Goal: Information Seeking & Learning: Learn about a topic

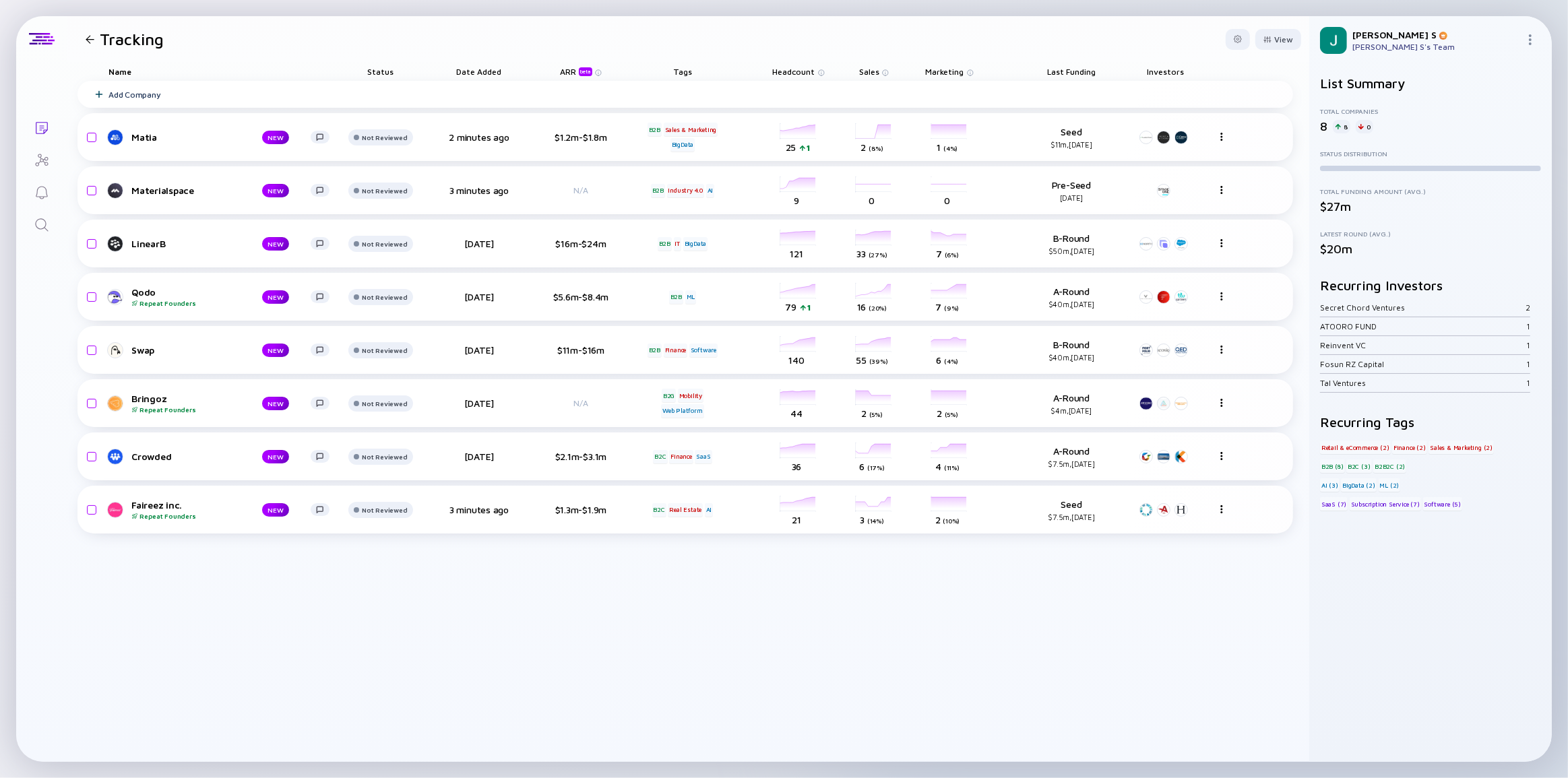
click at [91, 573] on div "Add Company Matia NEW Not Reviewed 2 minutes ago $1.2m-$1.8m B2B Sales & Market…" at bounding box center [685, 421] width 1216 height 681
click at [132, 136] on div "Matia" at bounding box center [186, 137] width 109 height 11
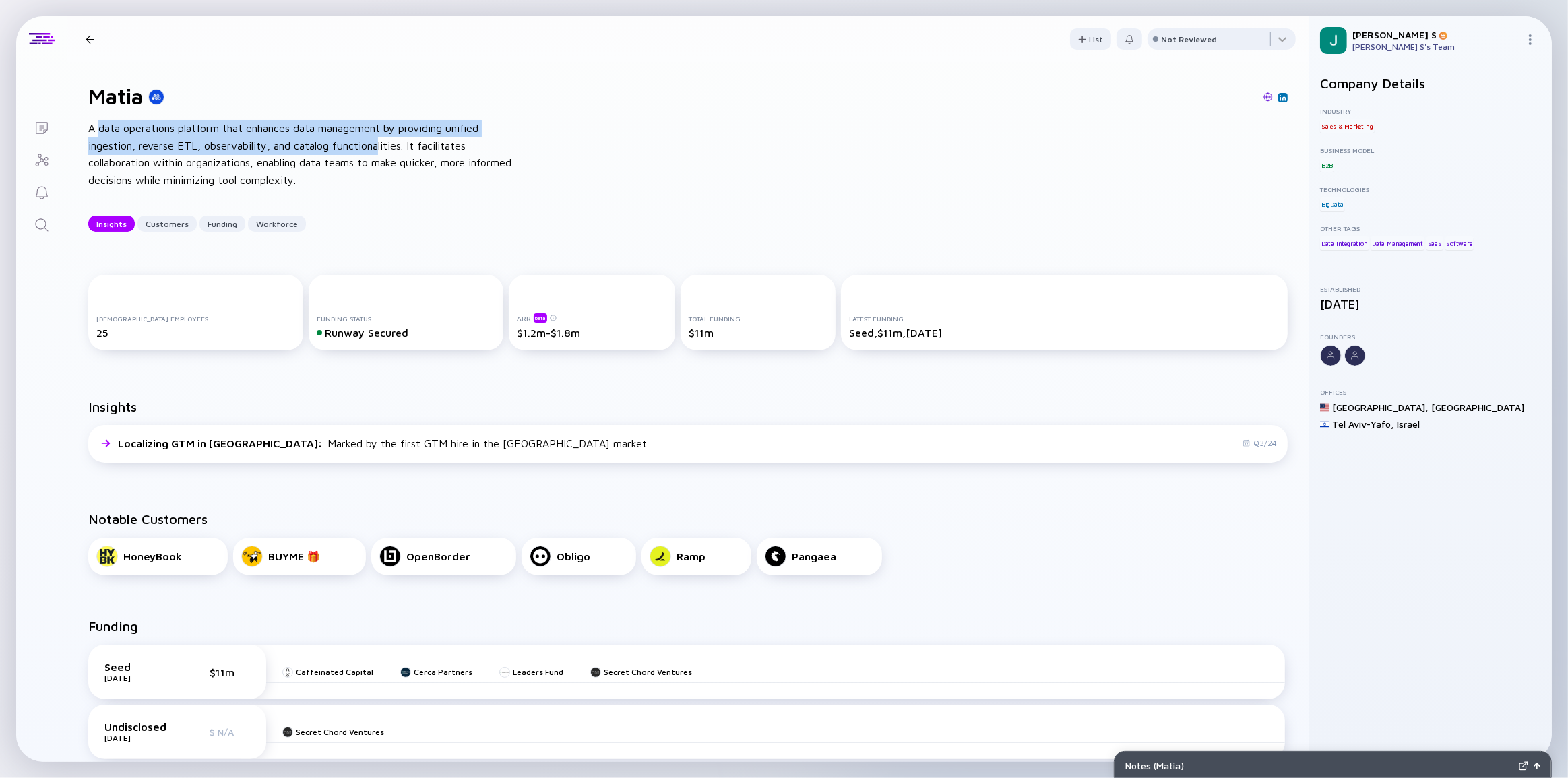
drag, startPoint x: 98, startPoint y: 125, endPoint x: 378, endPoint y: 150, distance: 281.1
click at [378, 150] on div "A data operations platform that enhances data management by providing unified i…" at bounding box center [303, 155] width 431 height 68
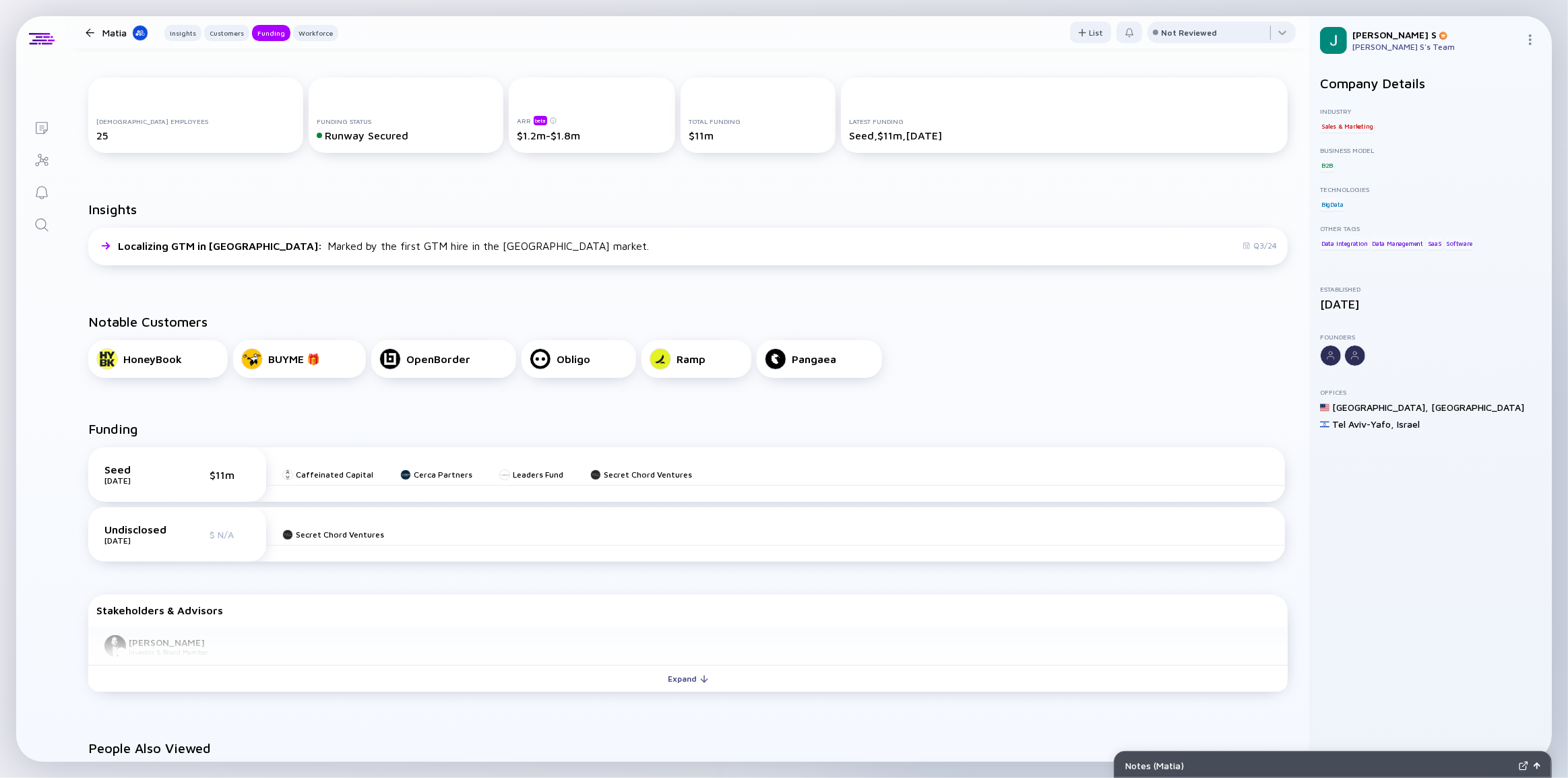
scroll to position [122, 0]
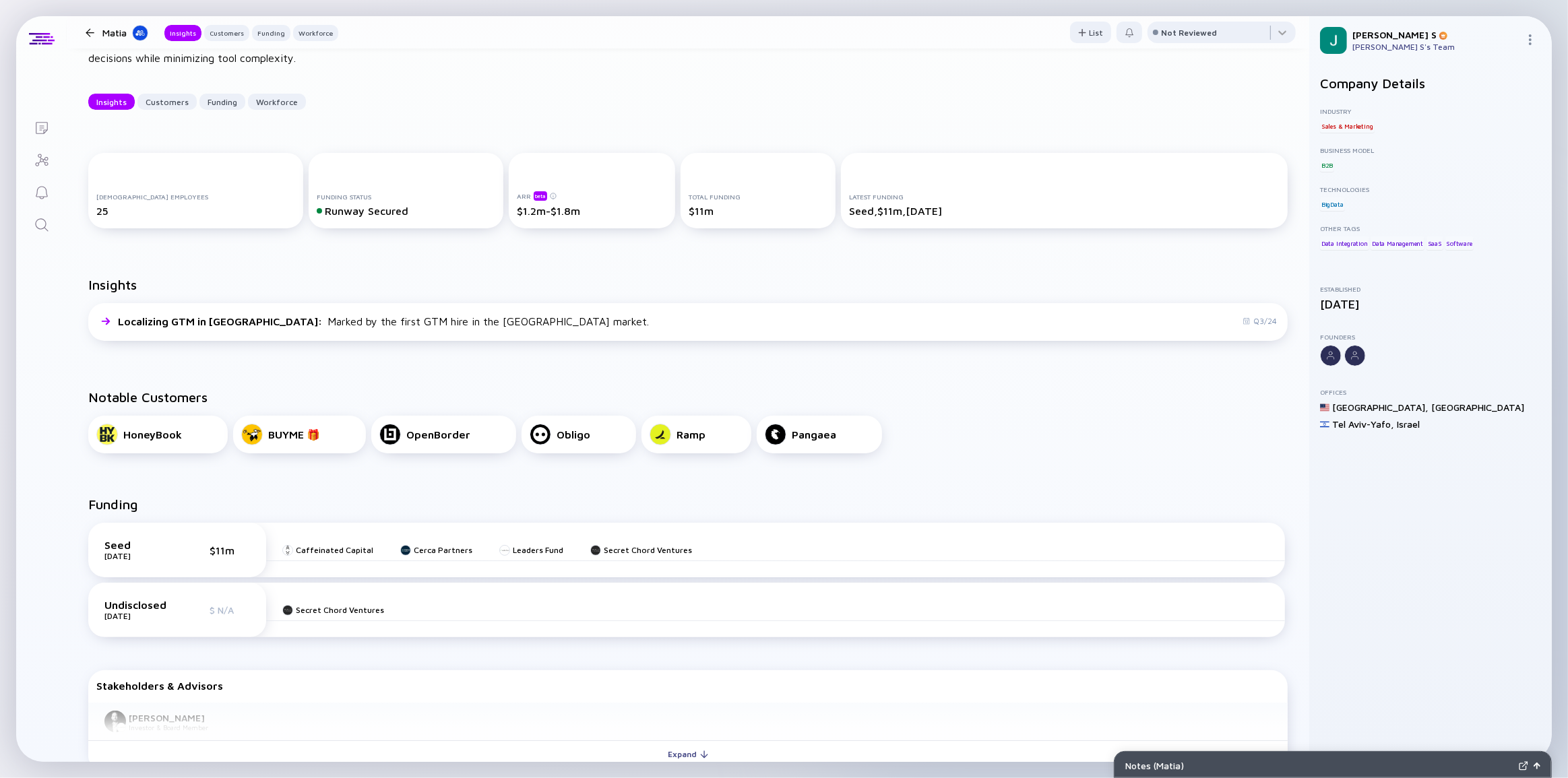
click at [860, 224] on div "Latest Funding Seed, $11m, [DATE]" at bounding box center [1064, 191] width 446 height 76
click at [860, 217] on div "Latest Funding Seed, $11m, [DATE]" at bounding box center [1064, 191] width 446 height 76
click at [861, 195] on div "Latest Funding" at bounding box center [1064, 196] width 430 height 8
click at [922, 205] on div "Latest Funding Seed, $11m, [DATE]" at bounding box center [1064, 205] width 430 height 25
click at [917, 213] on div "Seed, $11m, [DATE]" at bounding box center [1064, 211] width 430 height 12
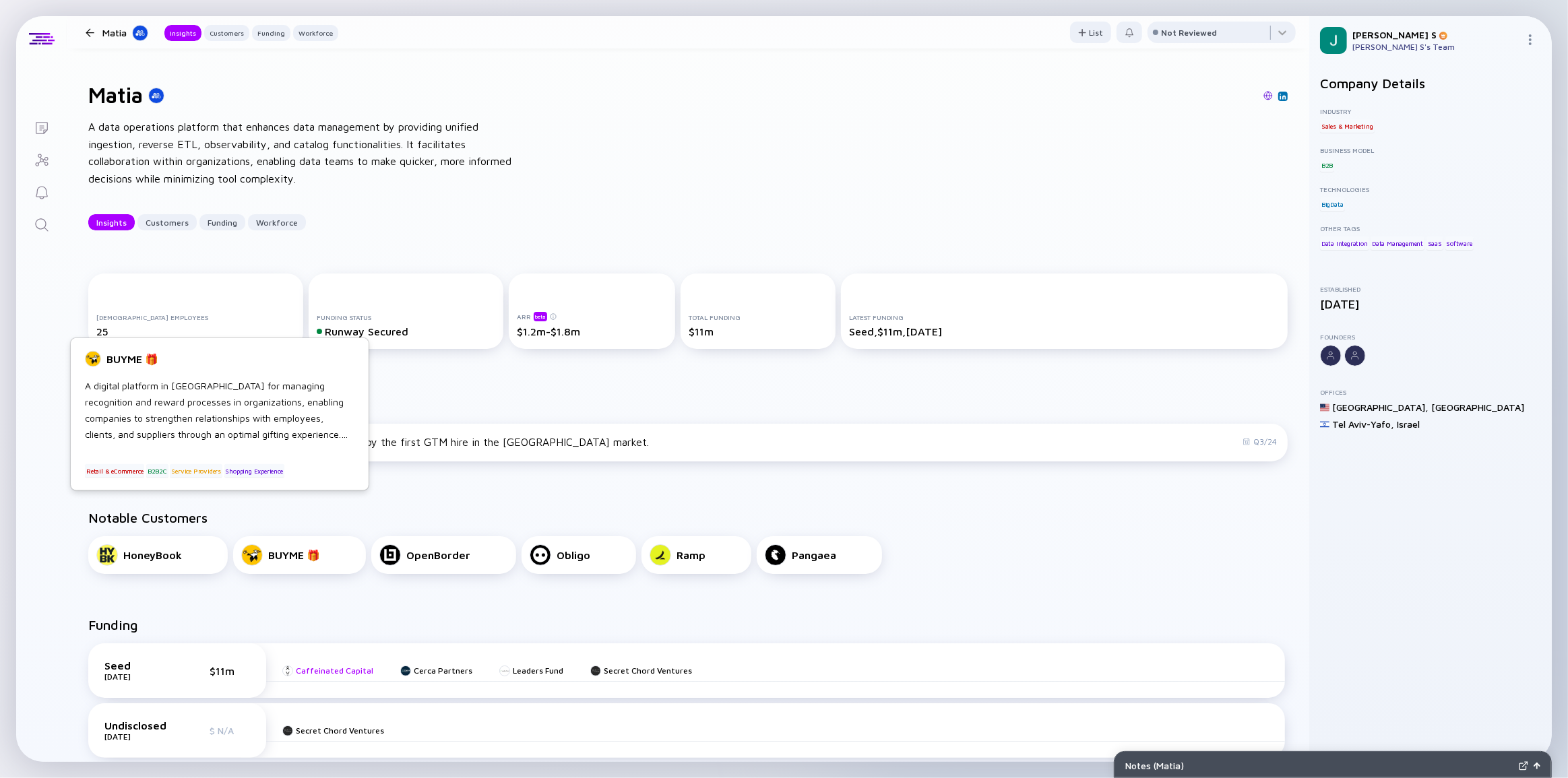
scroll to position [0, 0]
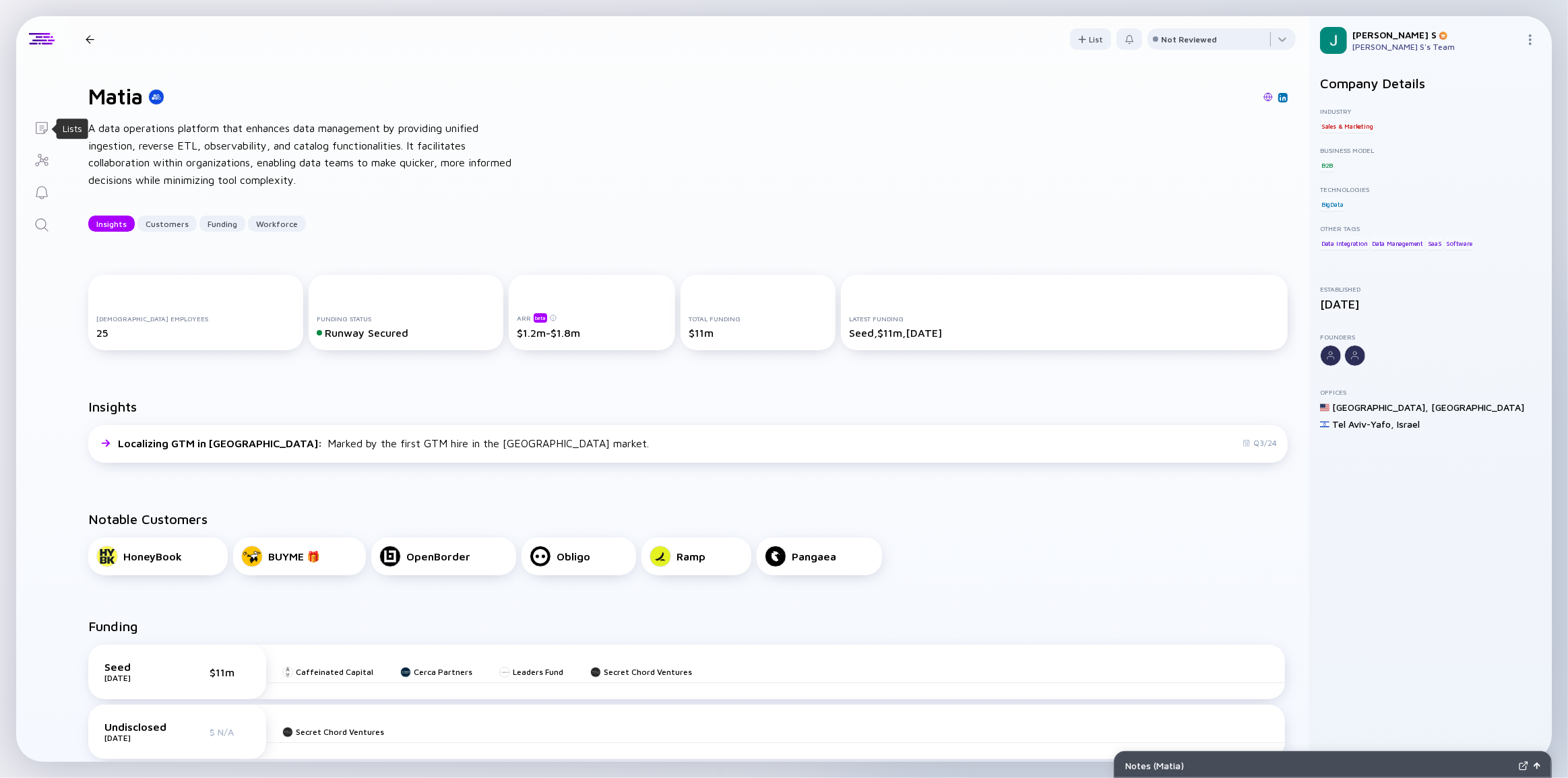
click at [42, 126] on icon "Lists" at bounding box center [42, 128] width 12 height 12
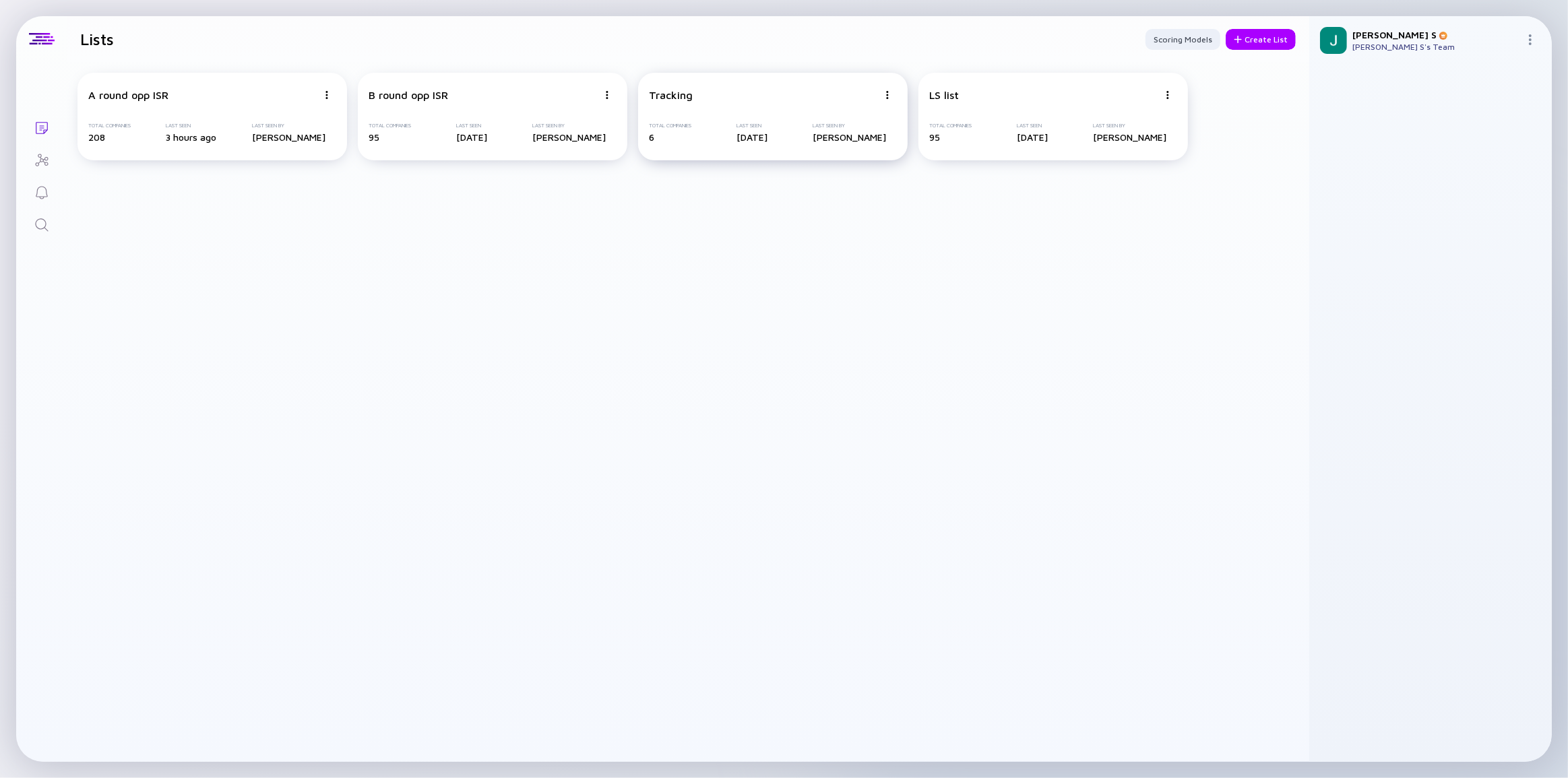
click at [762, 105] on div "Tracking Total Companies 6 Last Seen [DATE] Last Seen By [PERSON_NAME]" at bounding box center [772, 117] width 270 height 88
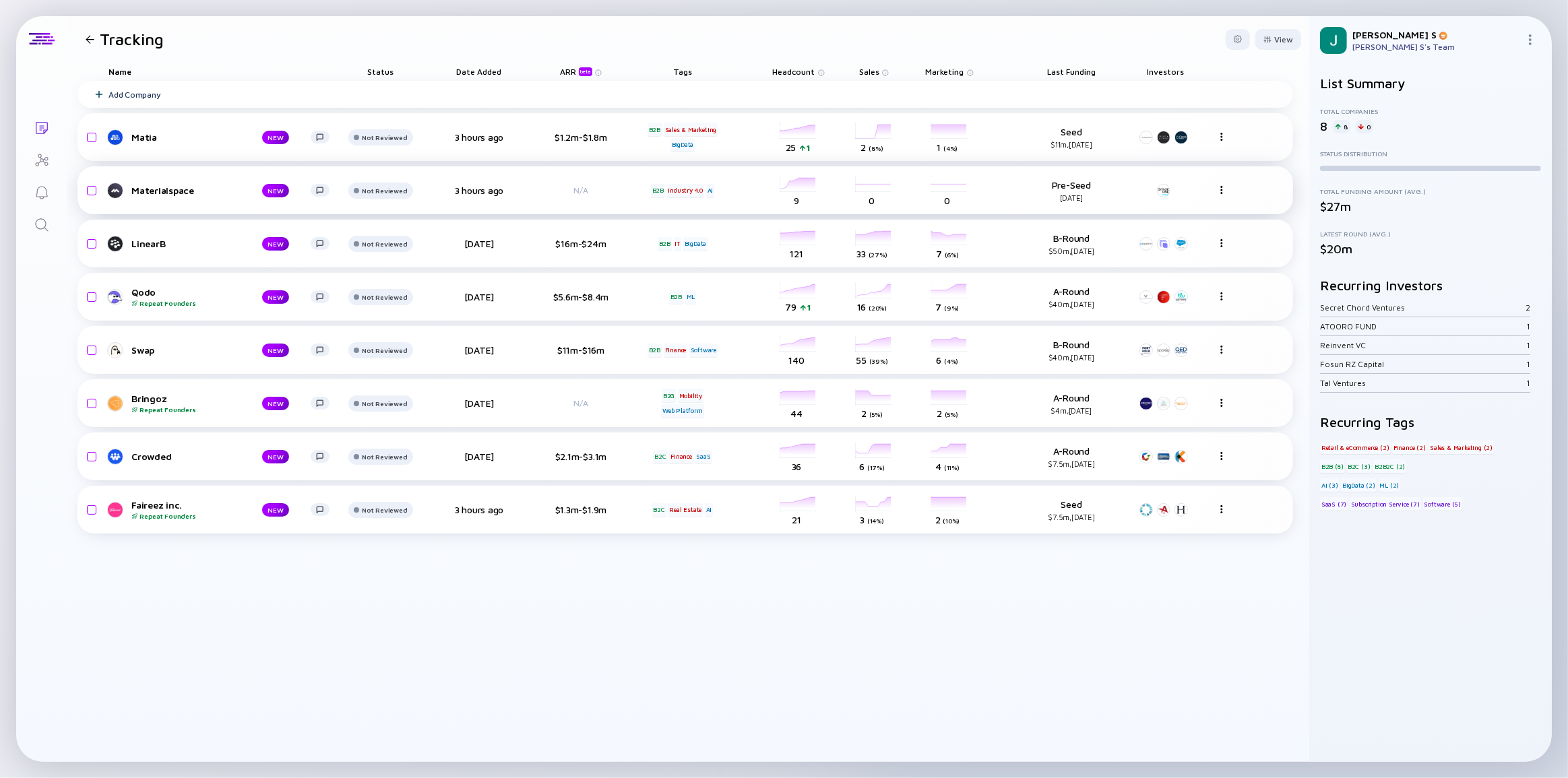
click at [144, 193] on div "Materialspace" at bounding box center [186, 190] width 109 height 11
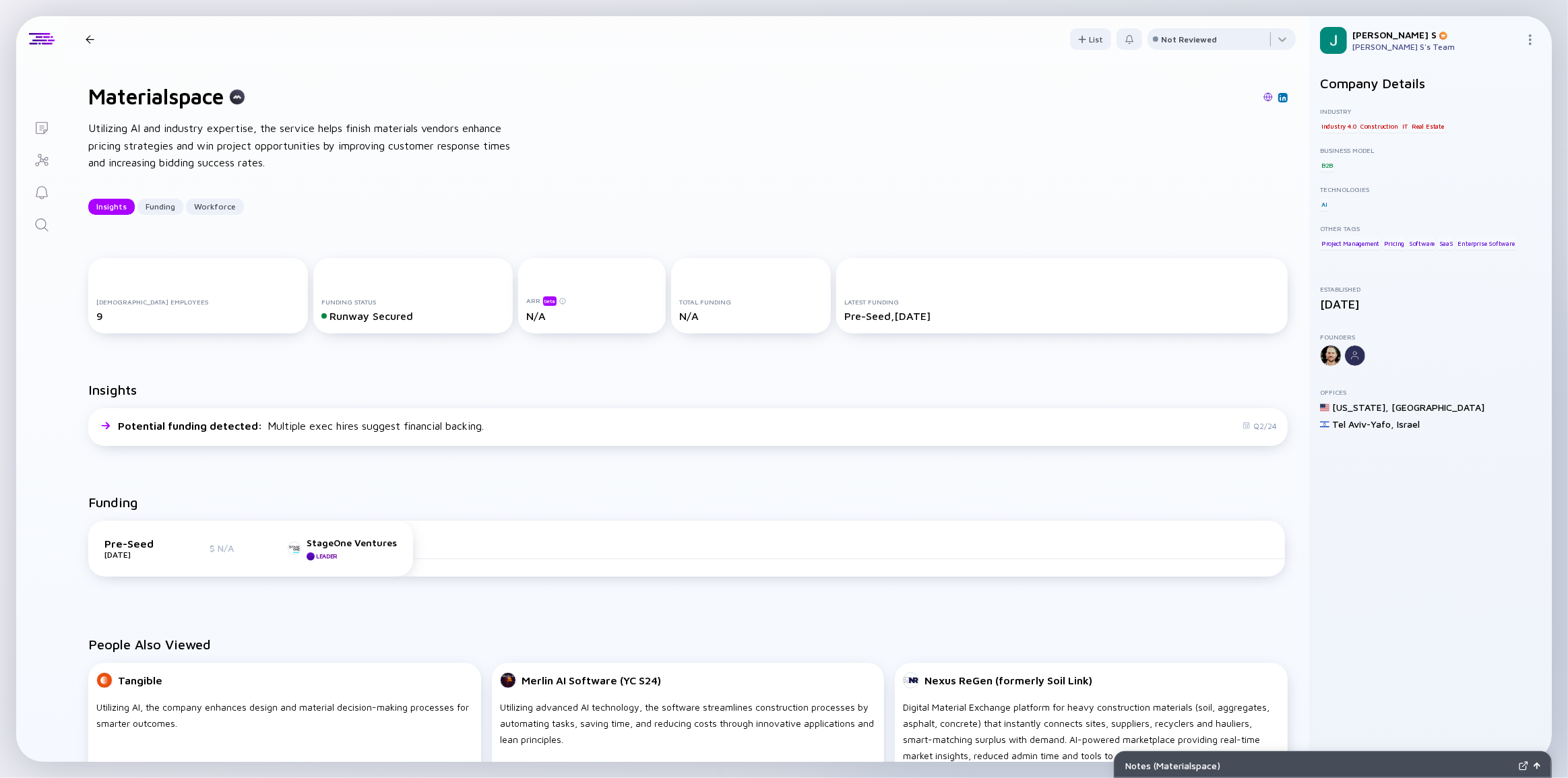
click at [94, 40] on div at bounding box center [90, 40] width 19 height 9
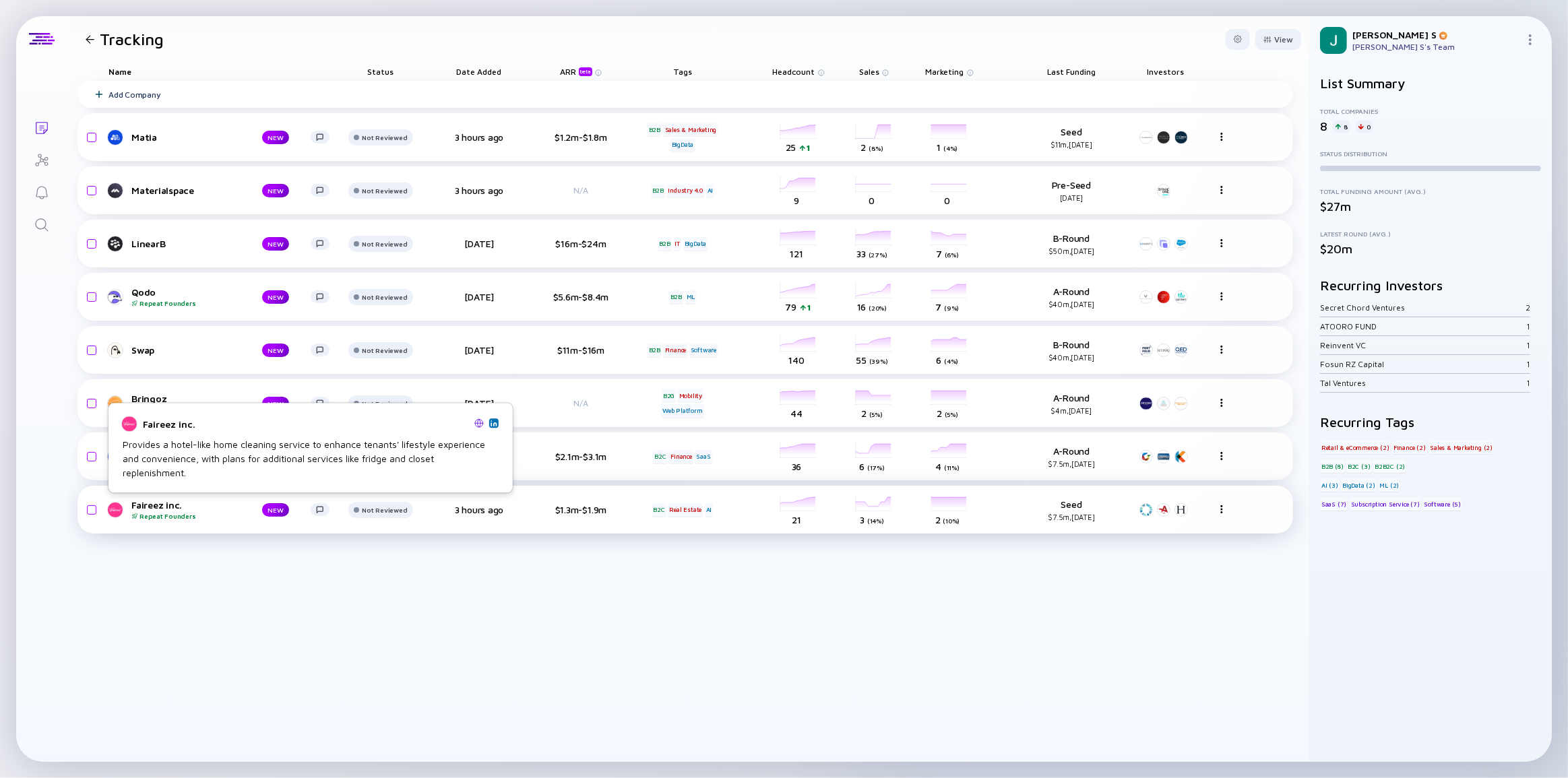
click at [166, 504] on div "Faireez inc. Repeat Founders" at bounding box center [186, 509] width 109 height 21
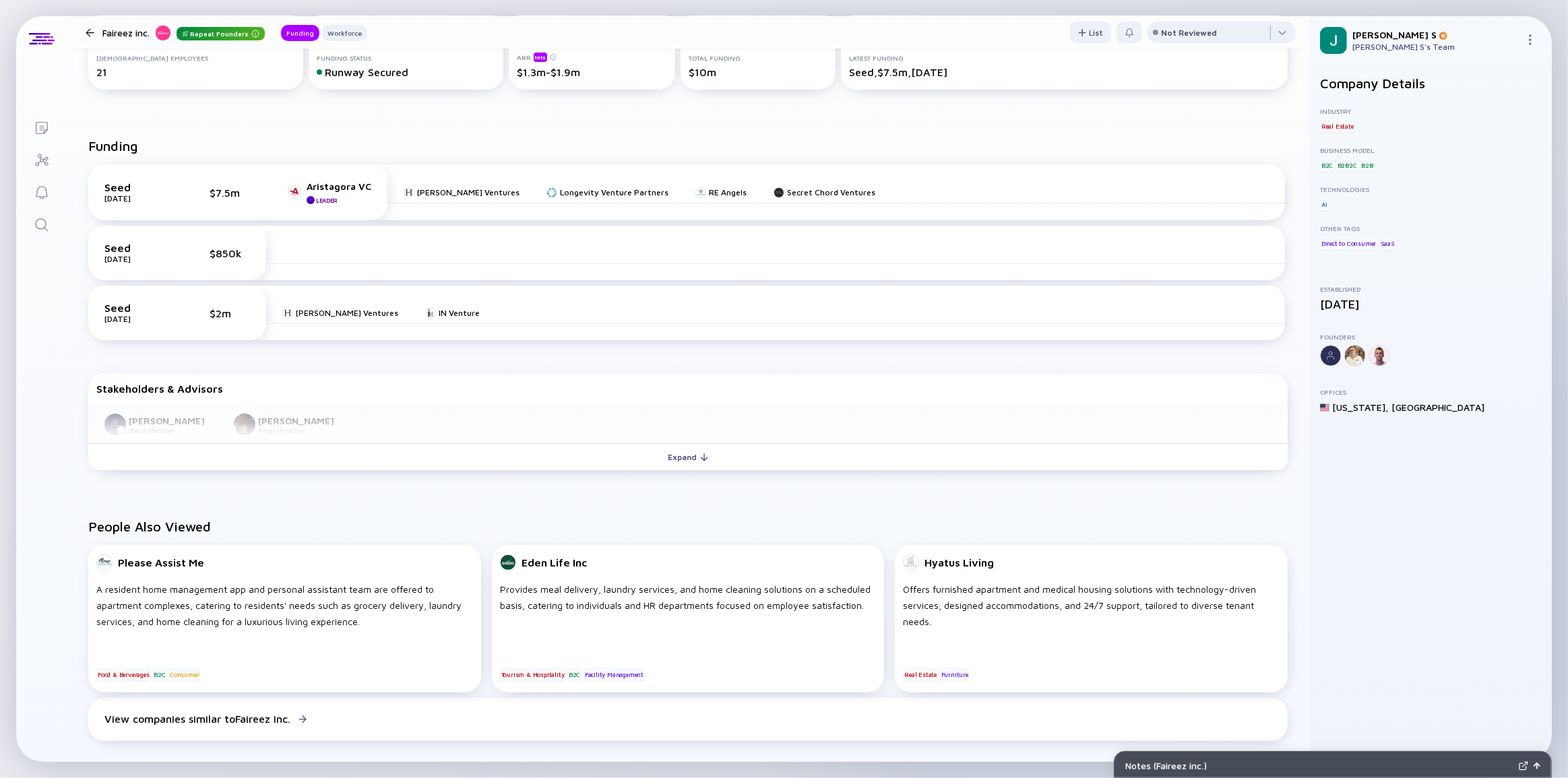
scroll to position [184, 0]
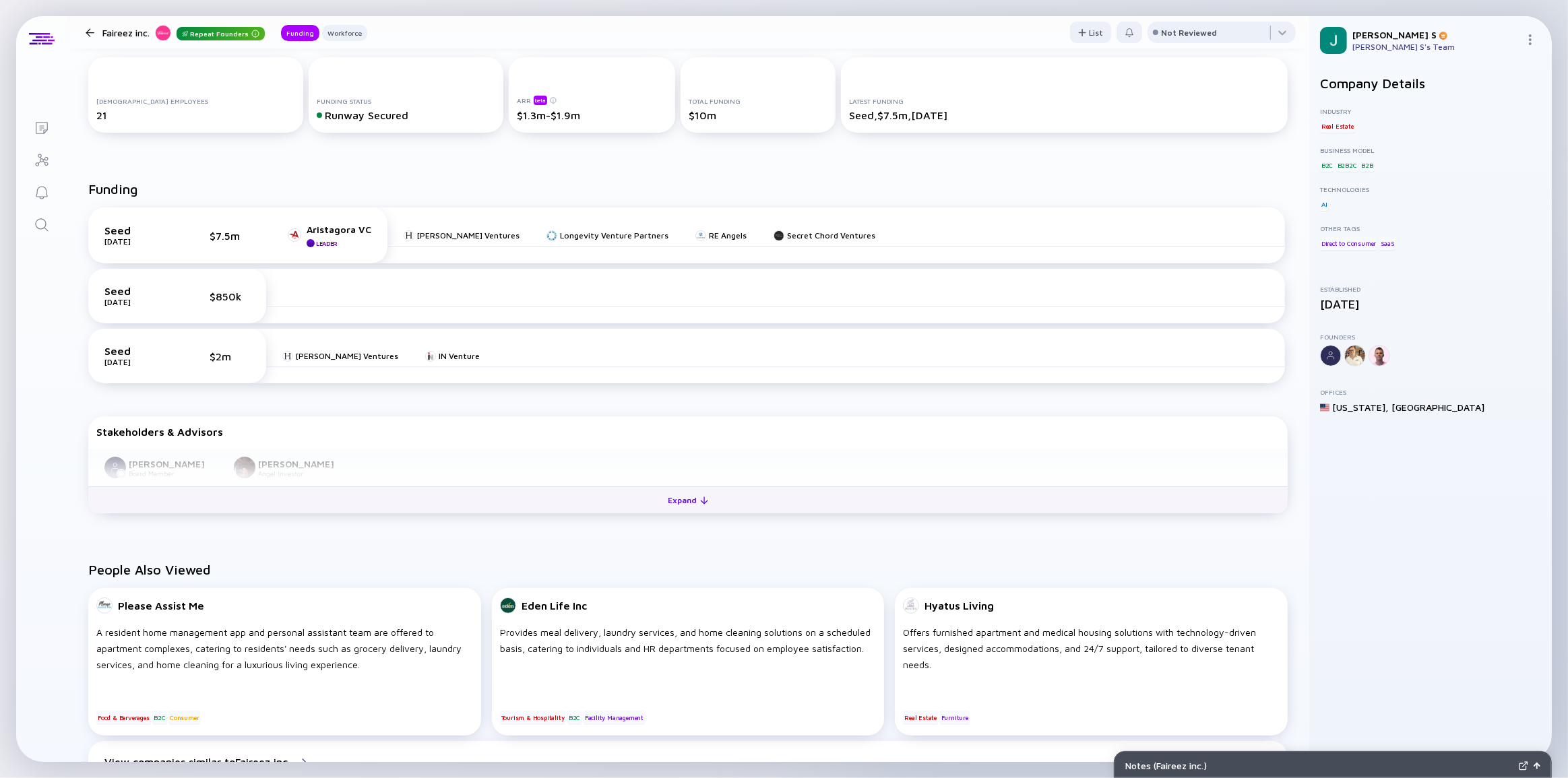
click at [315, 493] on button "Expand" at bounding box center [687, 500] width 1199 height 27
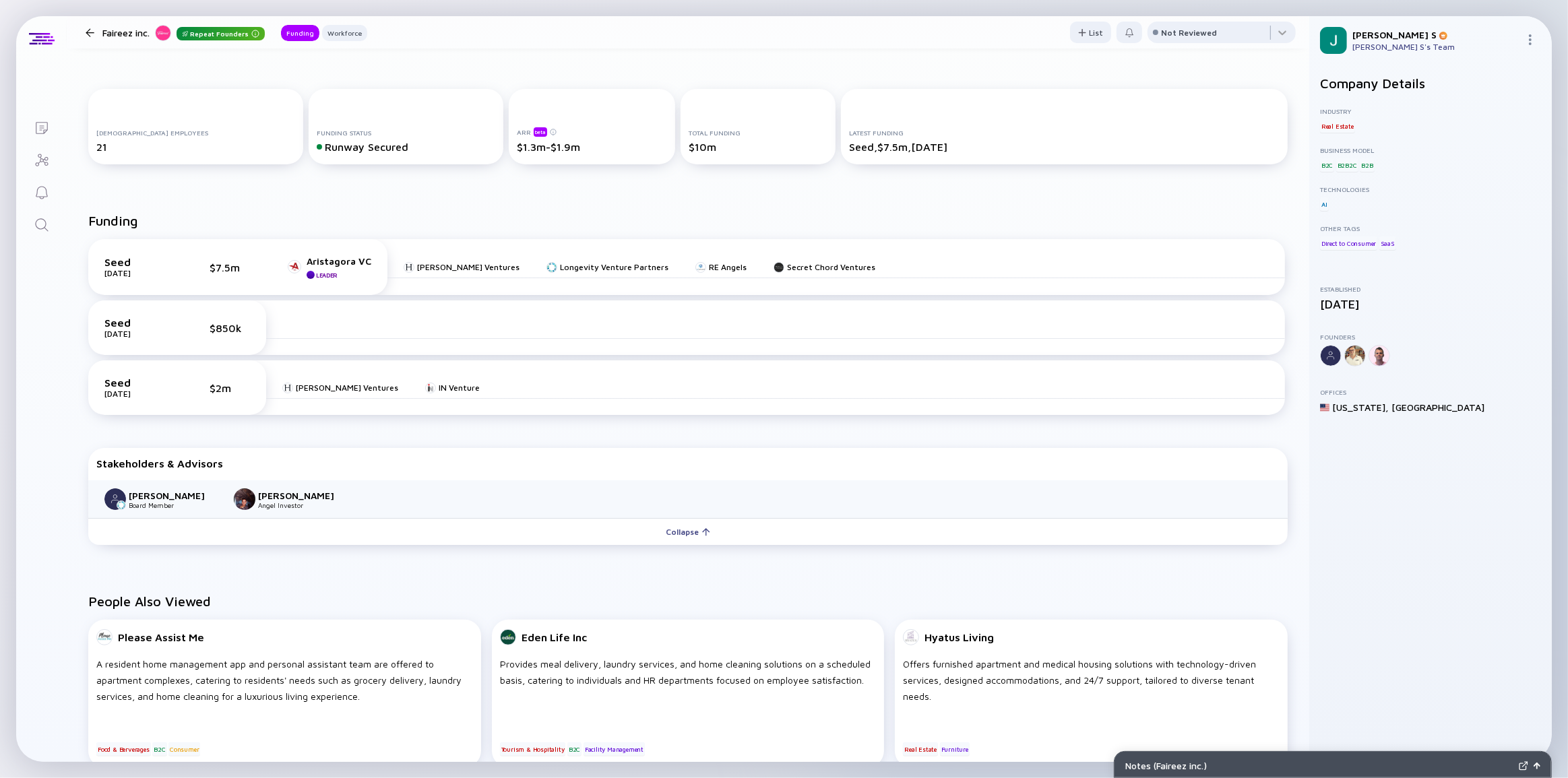
scroll to position [122, 0]
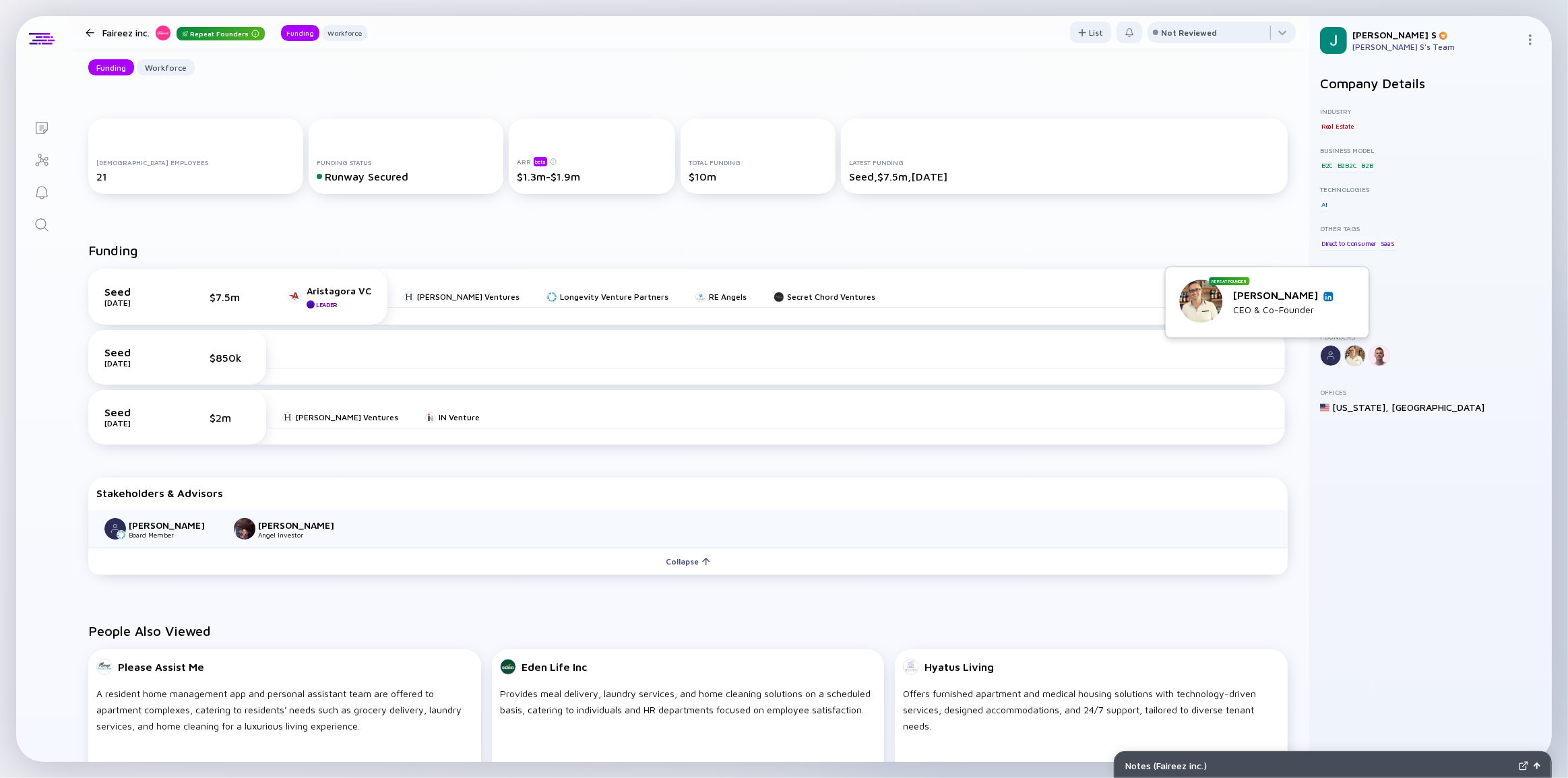
click at [1378, 357] on div at bounding box center [1379, 356] width 22 height 22
click at [1347, 352] on div at bounding box center [1355, 356] width 22 height 22
click at [1357, 358] on div at bounding box center [1355, 356] width 22 height 22
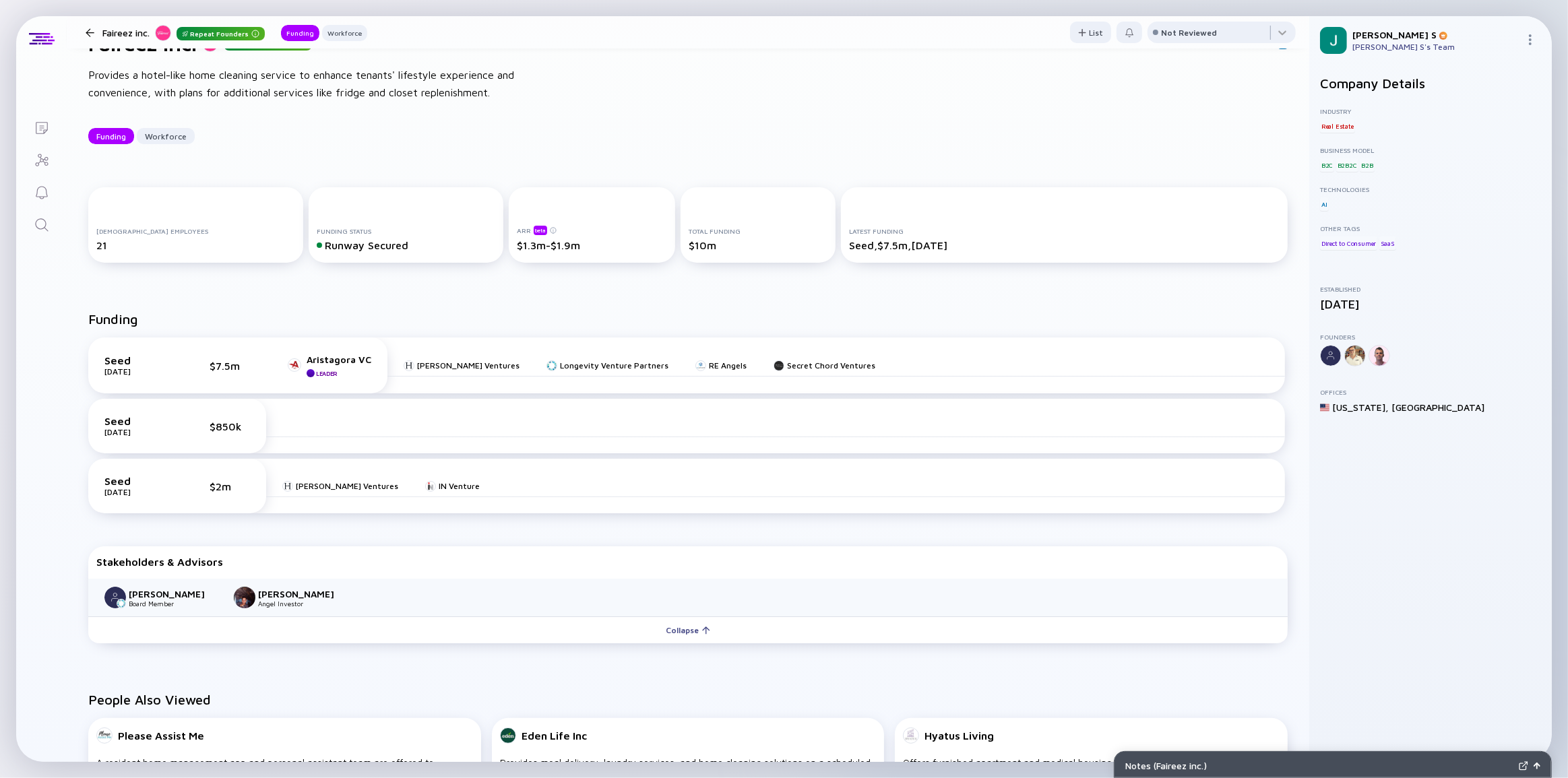
scroll to position [0, 0]
